Goal: Check status: Check status

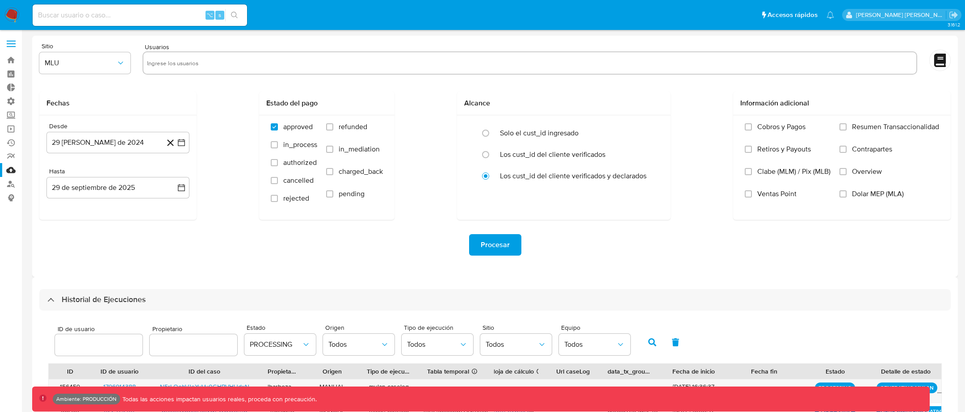
select select "10"
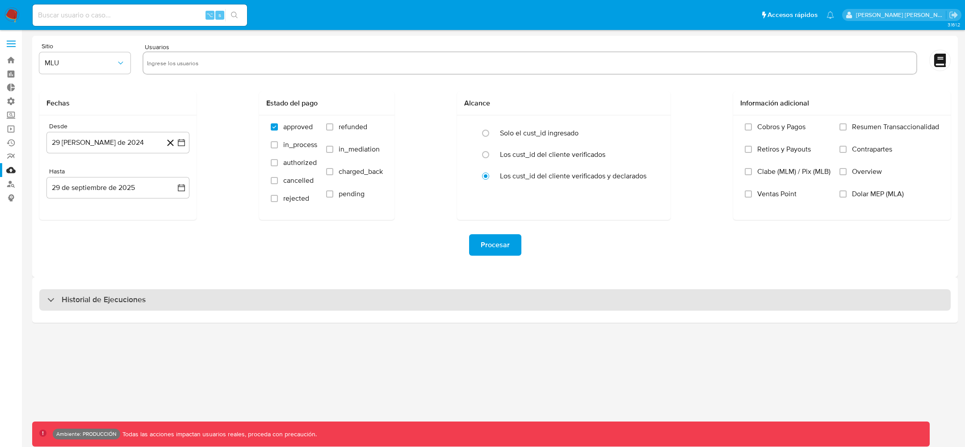
click at [56, 292] on div "Historial de Ejecuciones" at bounding box center [495, 299] width 912 height 21
select select "10"
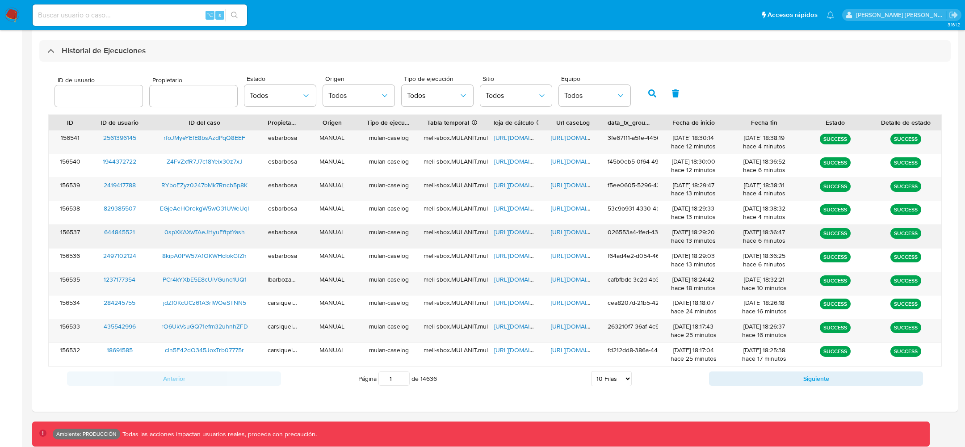
scroll to position [249, 0]
click at [259, 96] on span "Todos" at bounding box center [276, 95] width 52 height 9
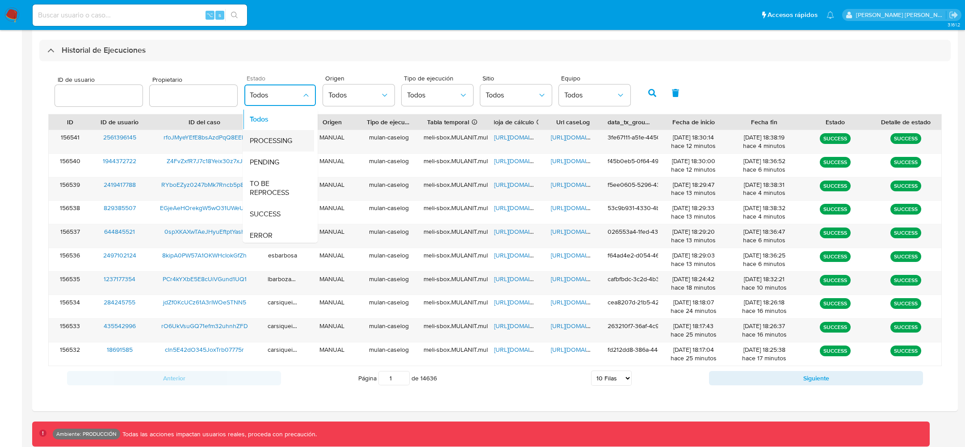
click at [269, 142] on span "PROCESSING" at bounding box center [271, 140] width 42 height 9
click at [646, 100] on button "button" at bounding box center [652, 92] width 23 height 21
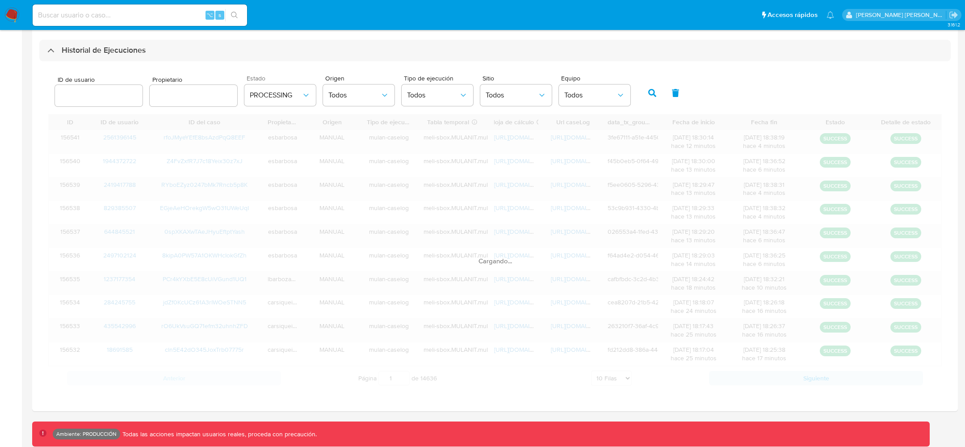
scroll to position [165, 0]
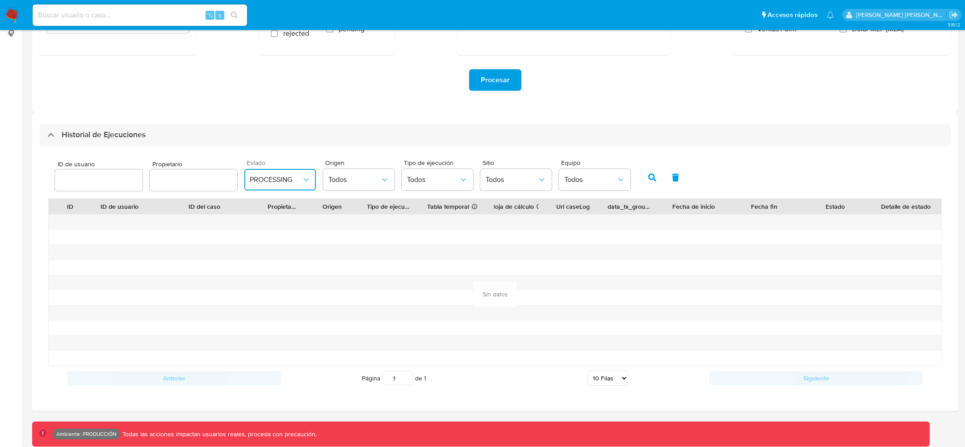
click at [264, 181] on span "PROCESSING" at bounding box center [276, 179] width 52 height 9
click at [263, 273] on span "TO BE REPROCESS" at bounding box center [276, 273] width 52 height 18
click at [648, 181] on icon "button" at bounding box center [652, 177] width 8 height 8
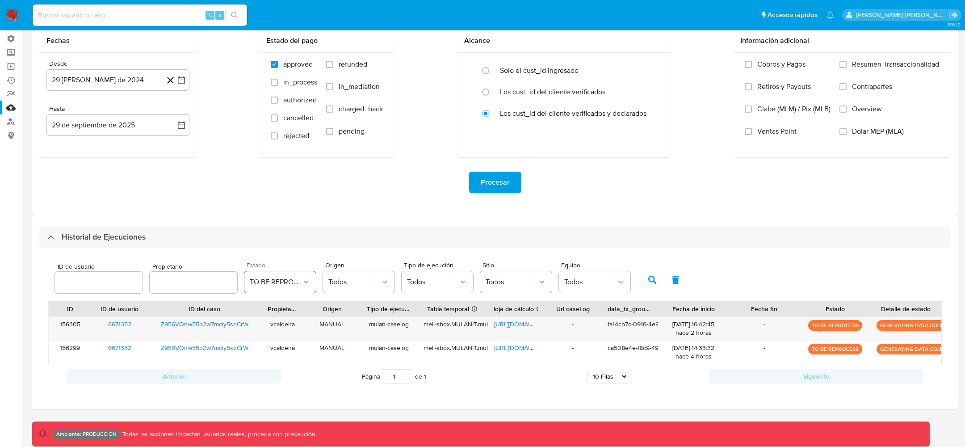
scroll to position [62, 0]
click at [274, 280] on span "TO BE REPROCESS" at bounding box center [276, 282] width 52 height 9
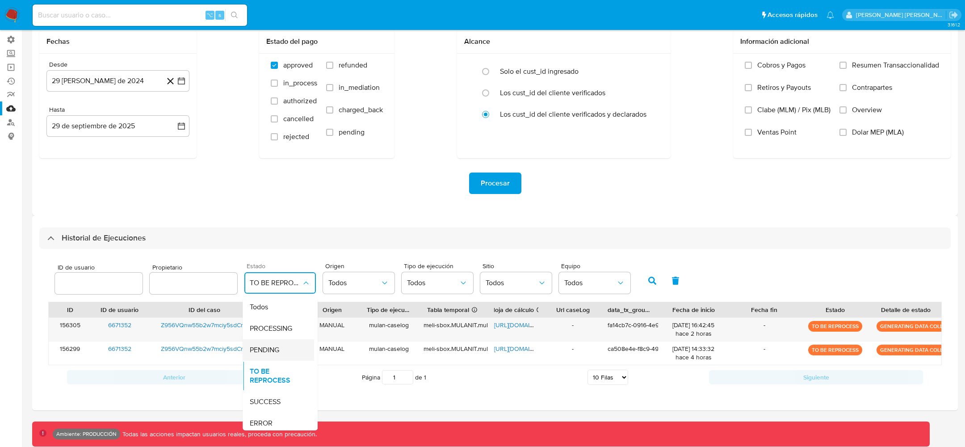
click at [266, 347] on span "PENDING" at bounding box center [264, 349] width 29 height 9
click at [648, 278] on icon "button" at bounding box center [652, 281] width 8 height 8
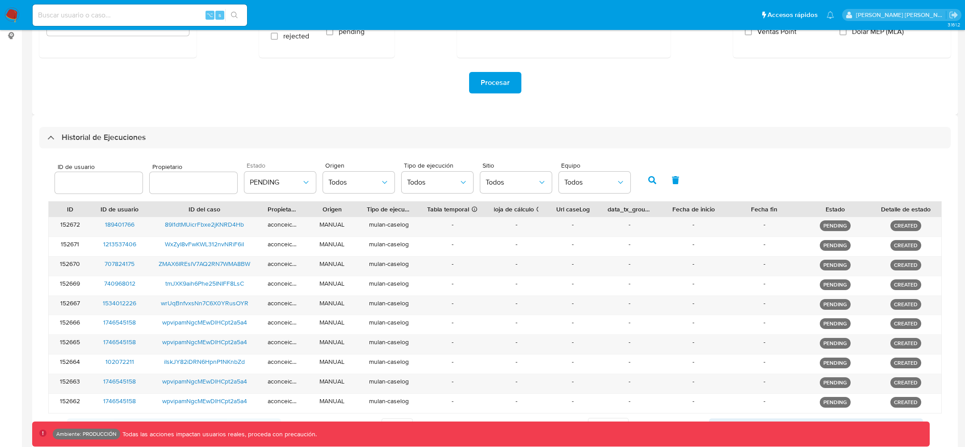
scroll to position [209, 0]
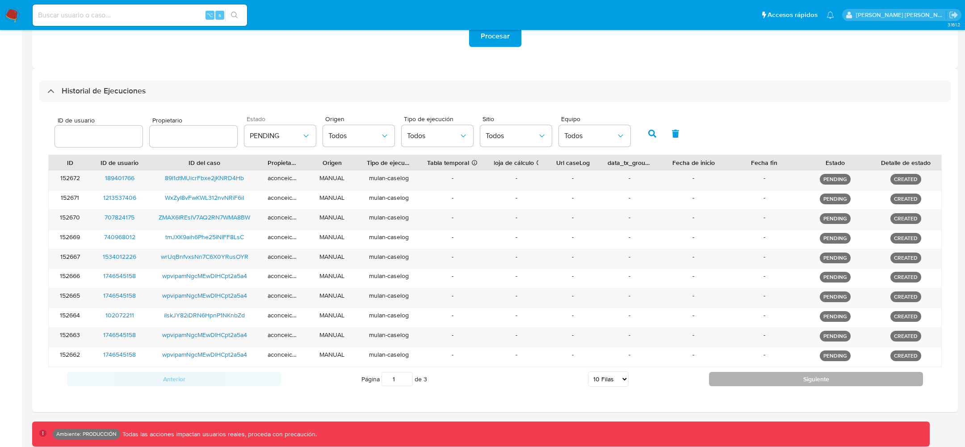
click at [780, 383] on button "Siguiente" at bounding box center [816, 379] width 214 height 14
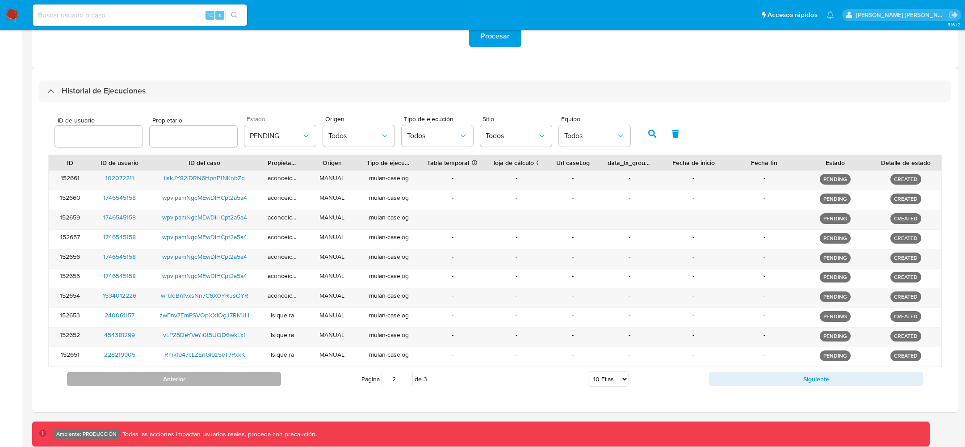
click at [202, 372] on button "Anterior" at bounding box center [174, 379] width 214 height 14
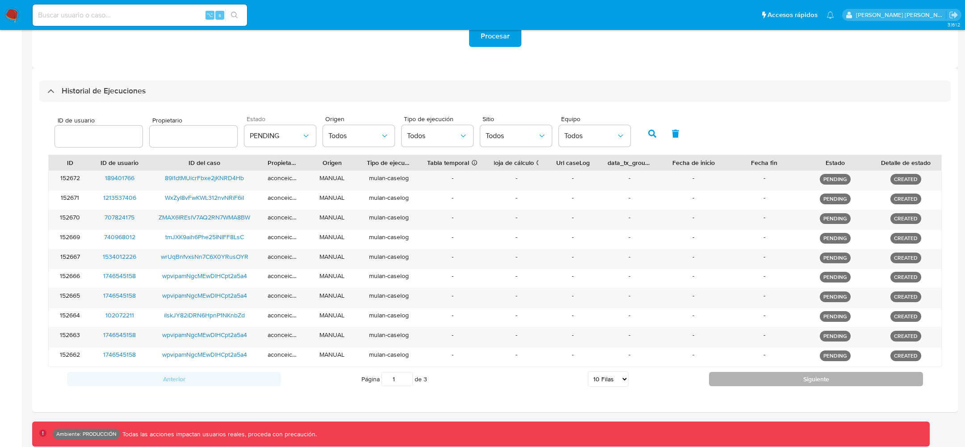
click at [735, 381] on button "Siguiente" at bounding box center [816, 379] width 214 height 14
type input "3"
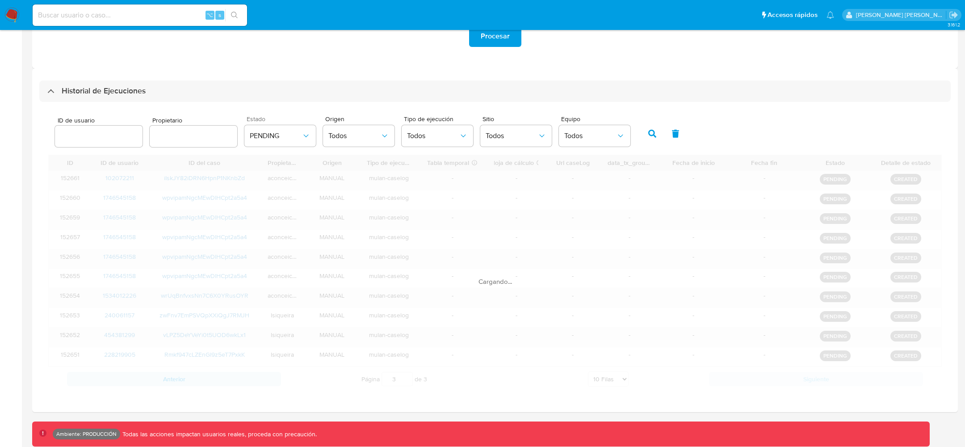
scroll to position [189, 0]
